Goal: Check status: Check status

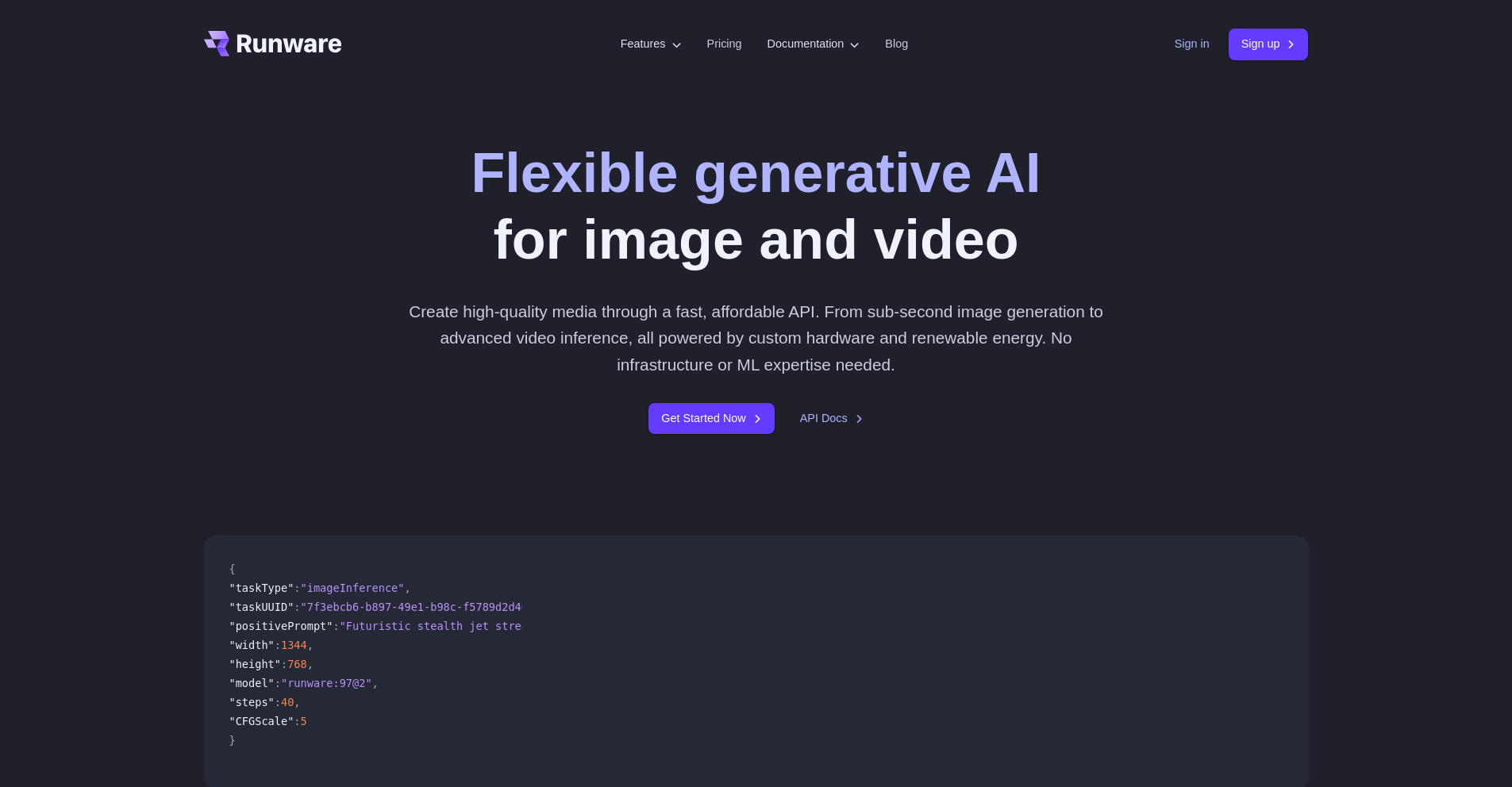
click at [1199, 45] on link "Sign in" at bounding box center [1191, 44] width 35 height 18
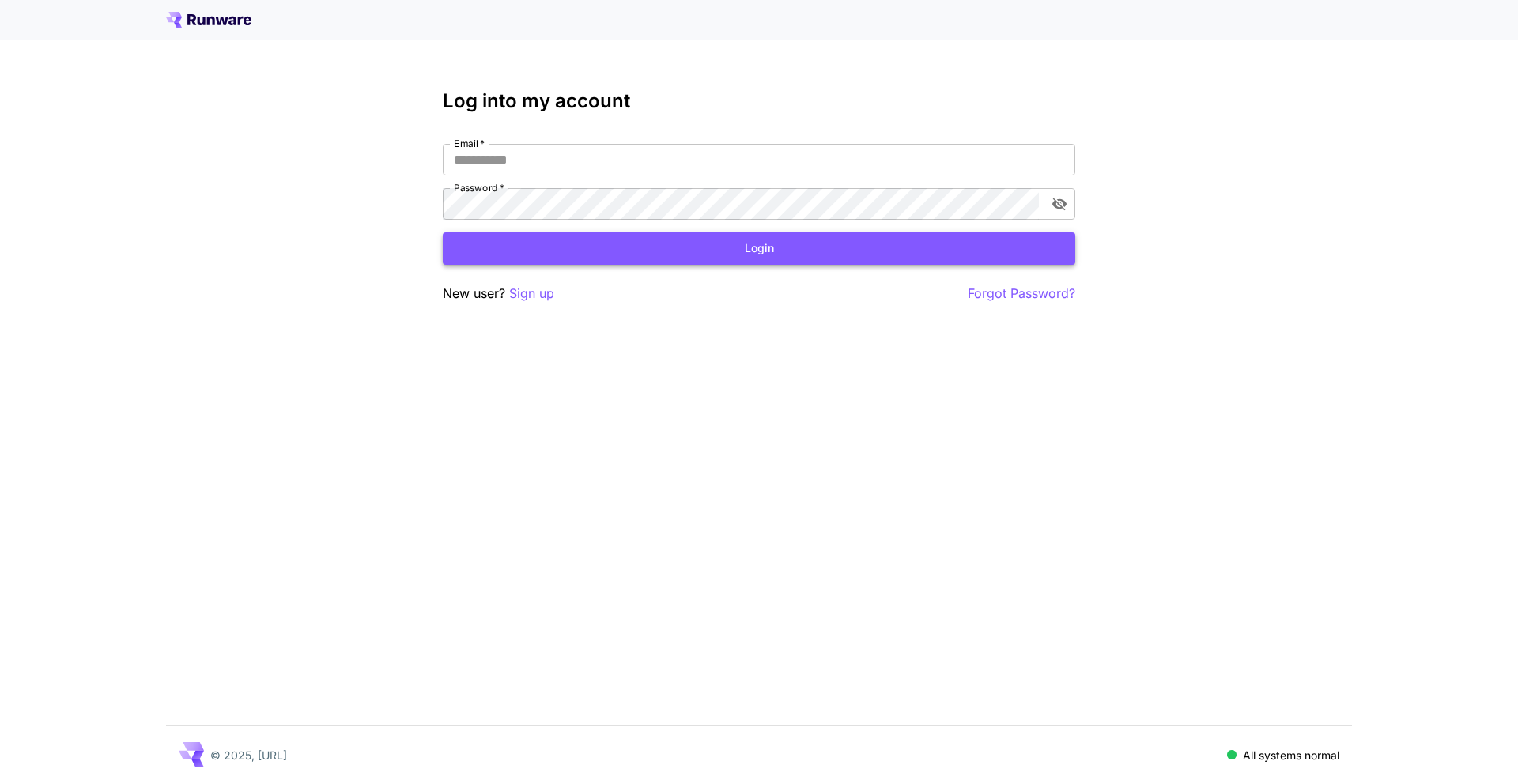
type input "**********"
click at [593, 255] on button "Login" at bounding box center [759, 248] width 633 height 32
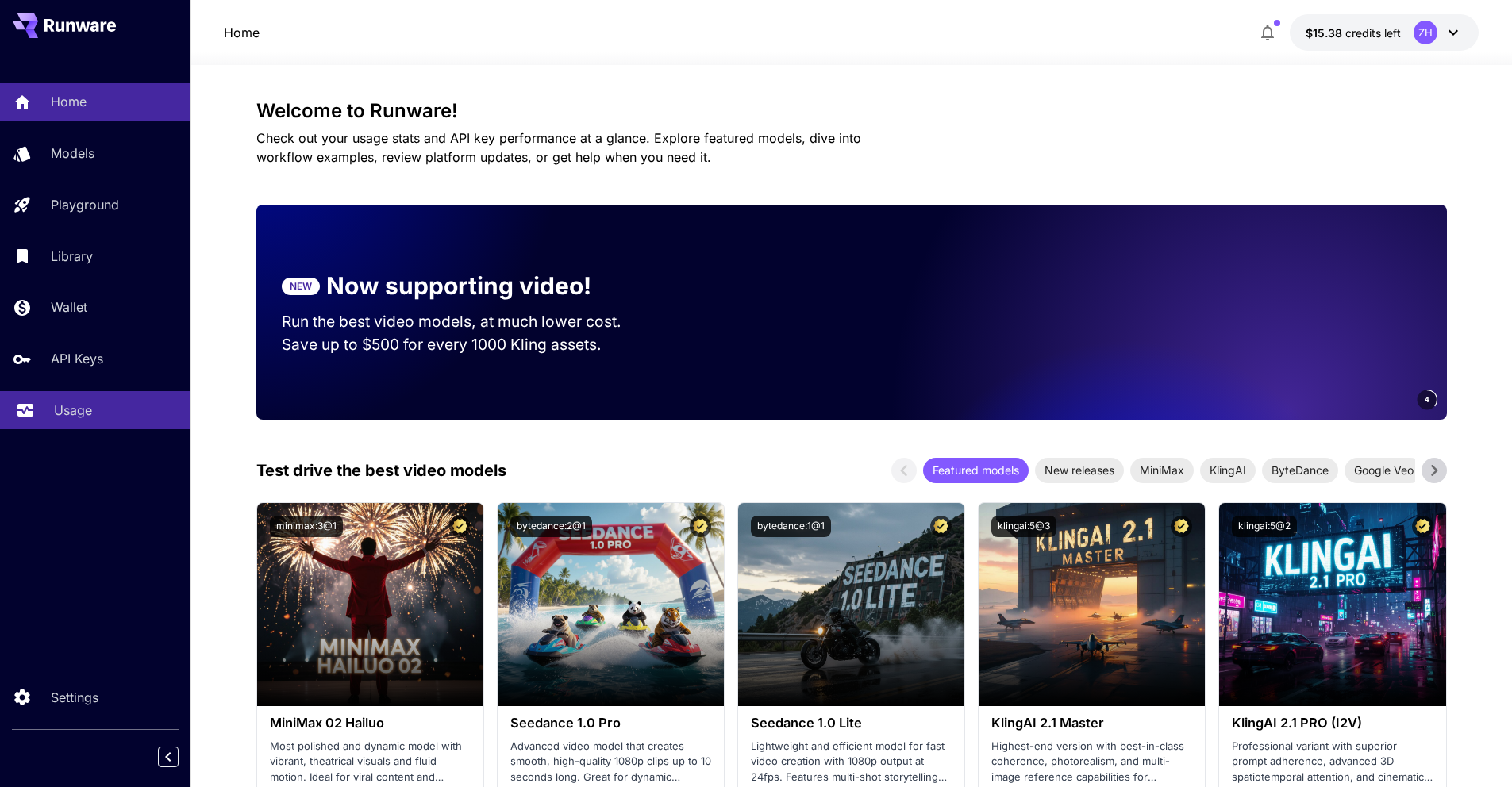
click at [40, 428] on link "Usage" at bounding box center [95, 410] width 190 height 39
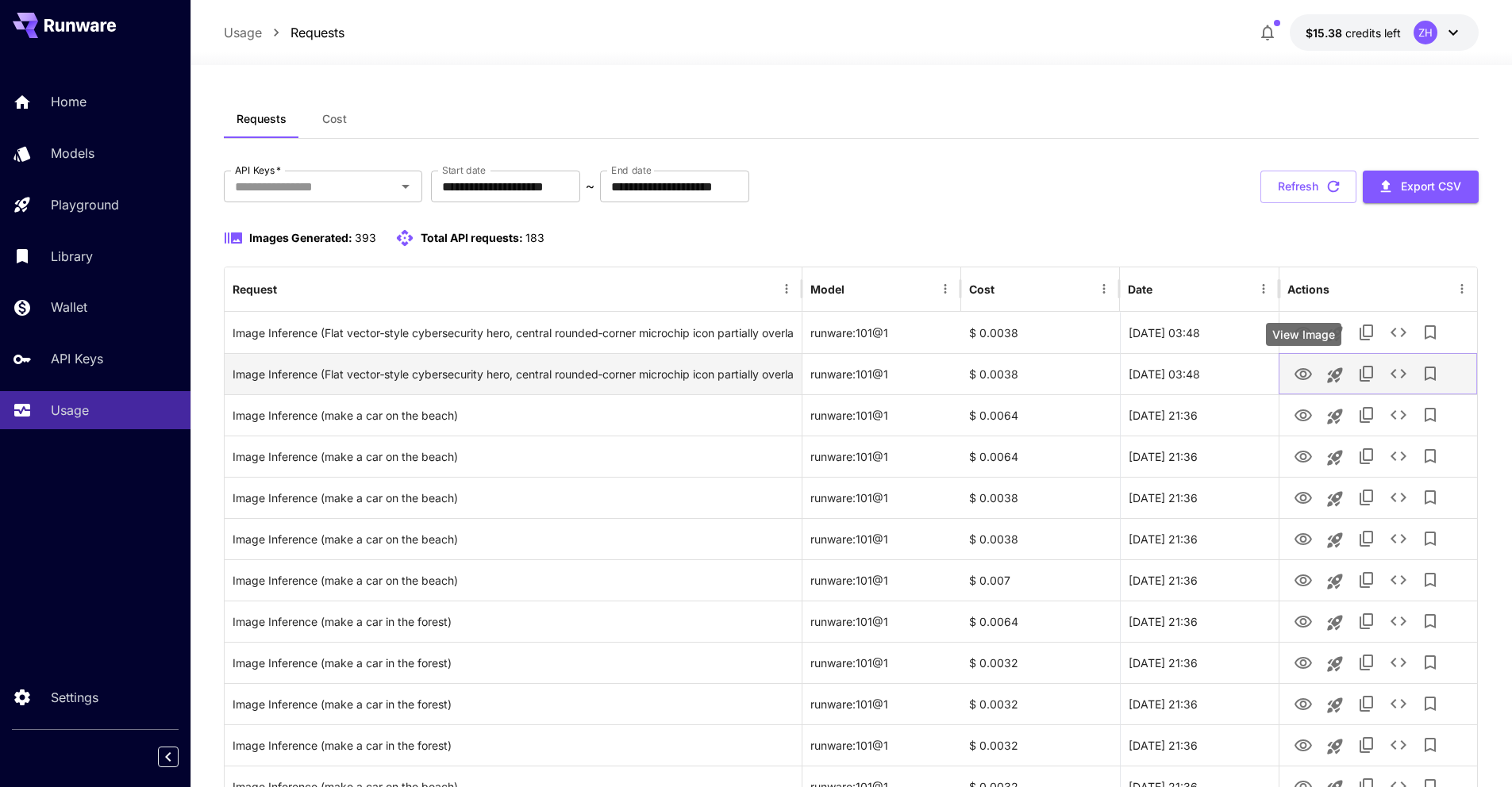
click at [1302, 372] on icon "View Image" at bounding box center [1303, 375] width 19 height 19
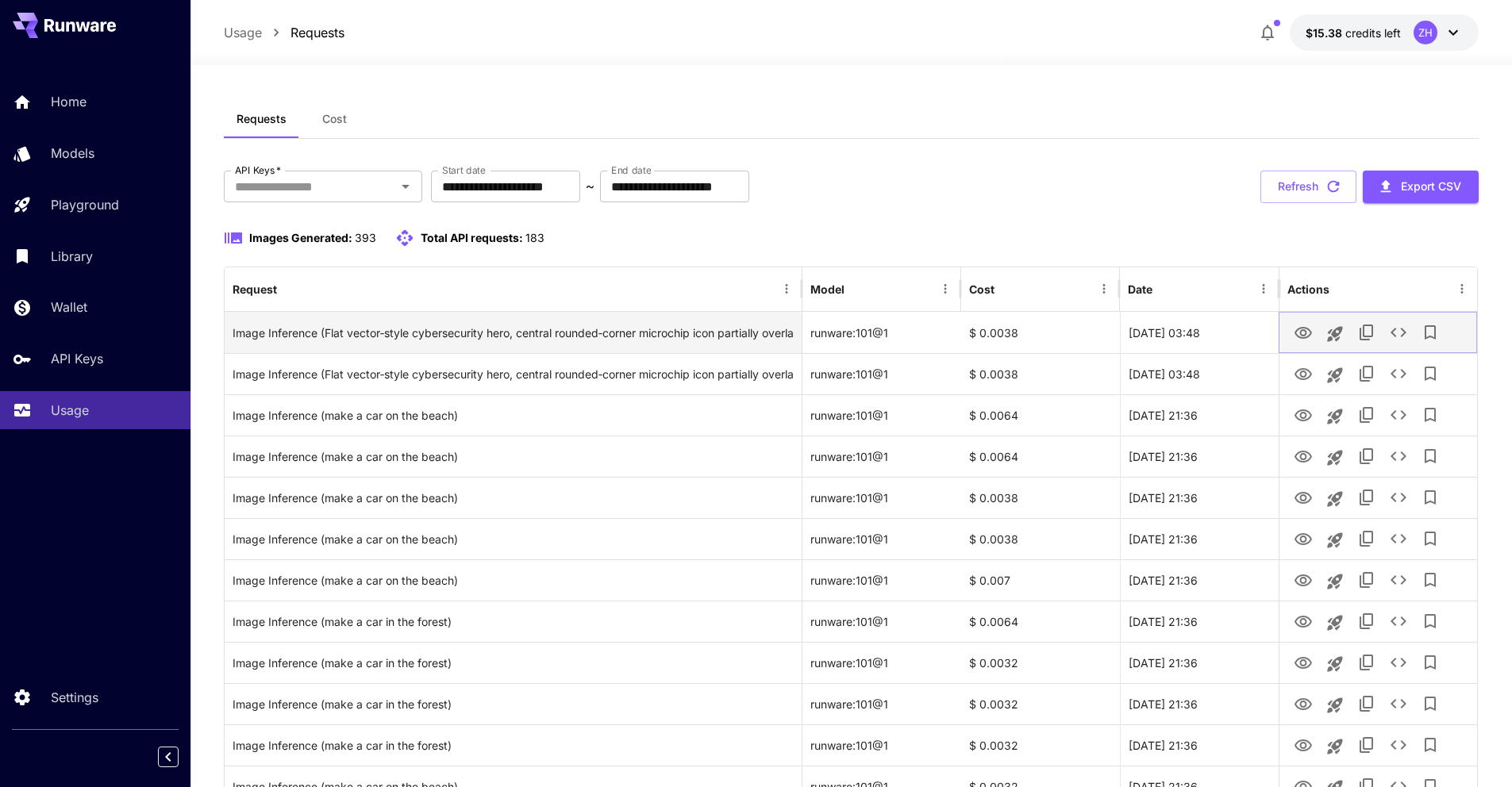
click at [1297, 331] on icon "View Image" at bounding box center [1303, 333] width 19 height 19
